Goal: Navigation & Orientation: Find specific page/section

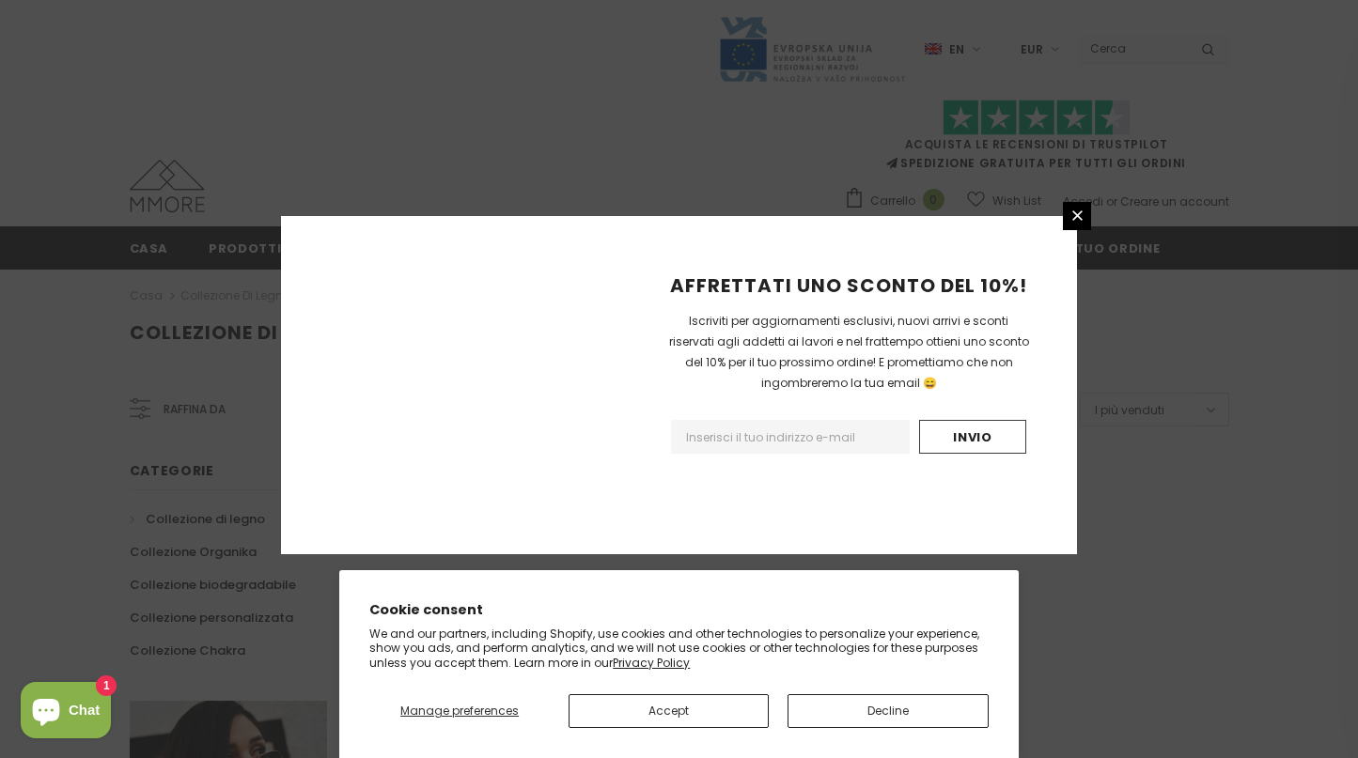
scroll to position [1168, 0]
